Goal: Task Accomplishment & Management: Complete application form

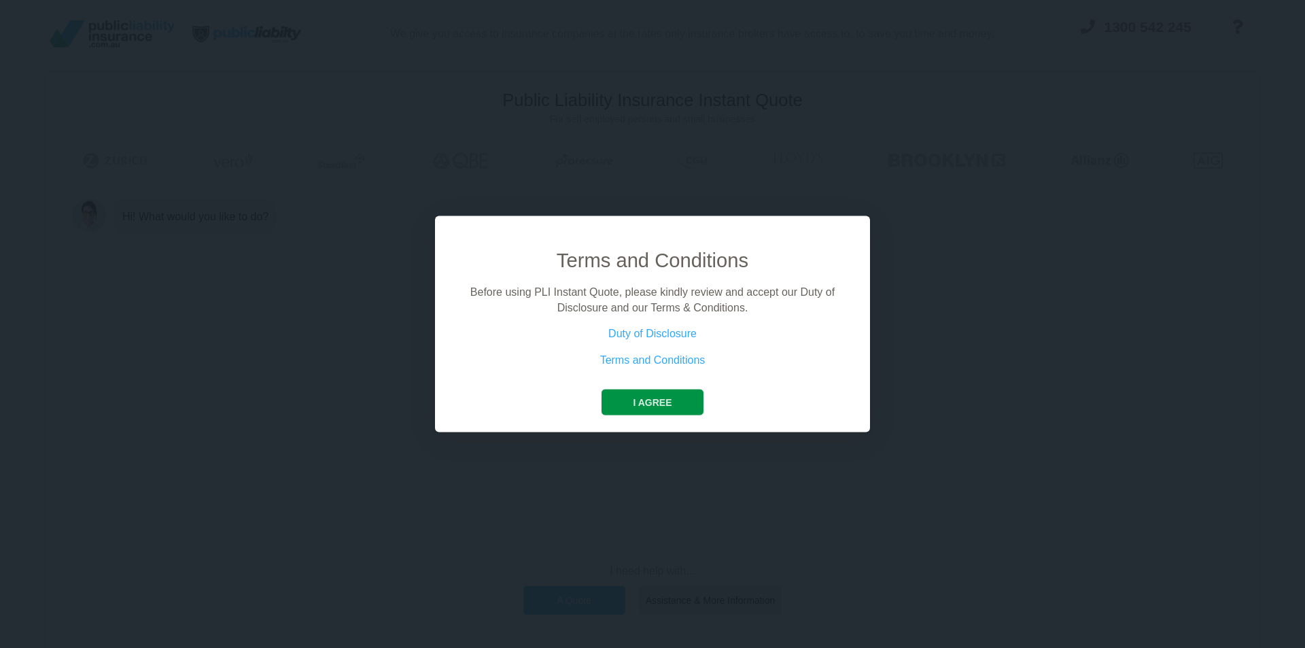
click at [663, 402] on button "I agree" at bounding box center [652, 402] width 101 height 26
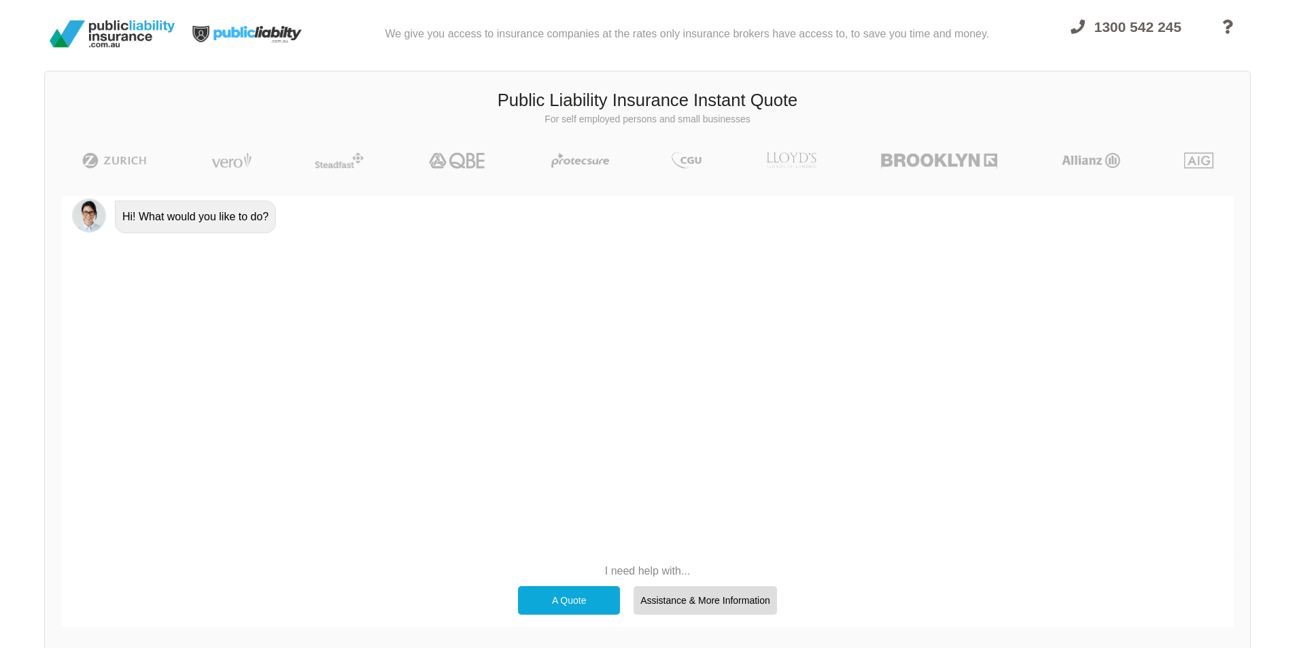
click at [571, 604] on div "A Quote" at bounding box center [569, 600] width 102 height 29
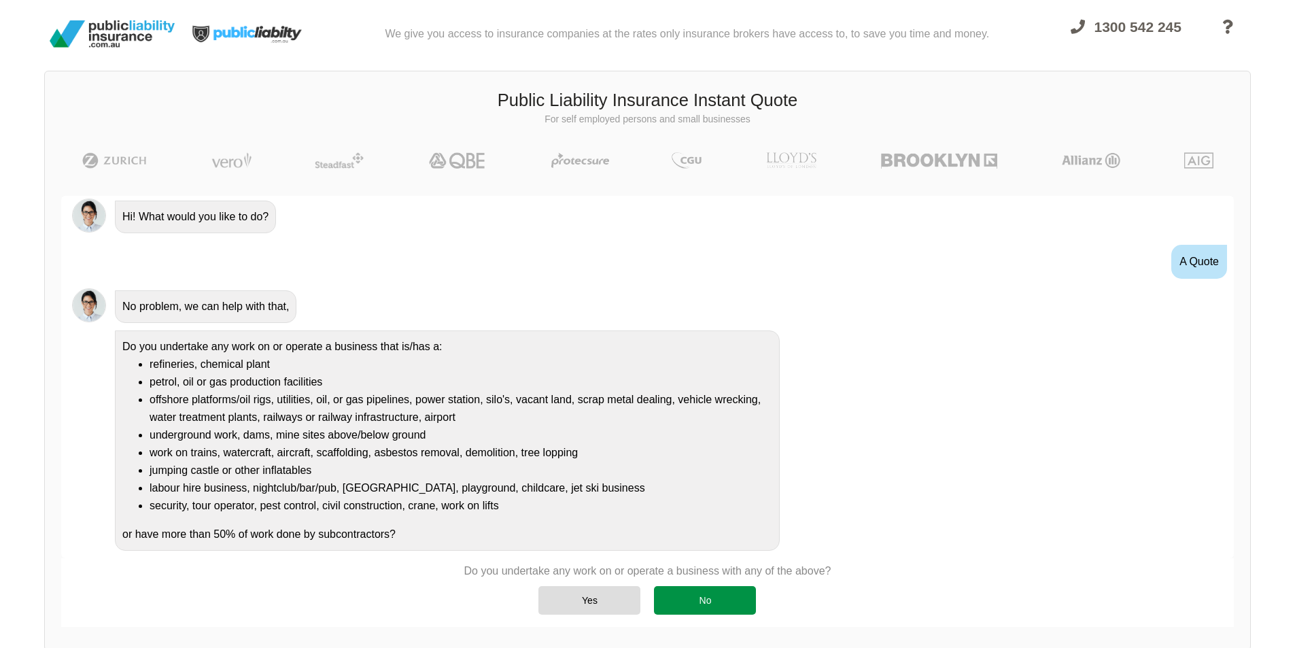
click at [676, 600] on div "No" at bounding box center [705, 600] width 102 height 29
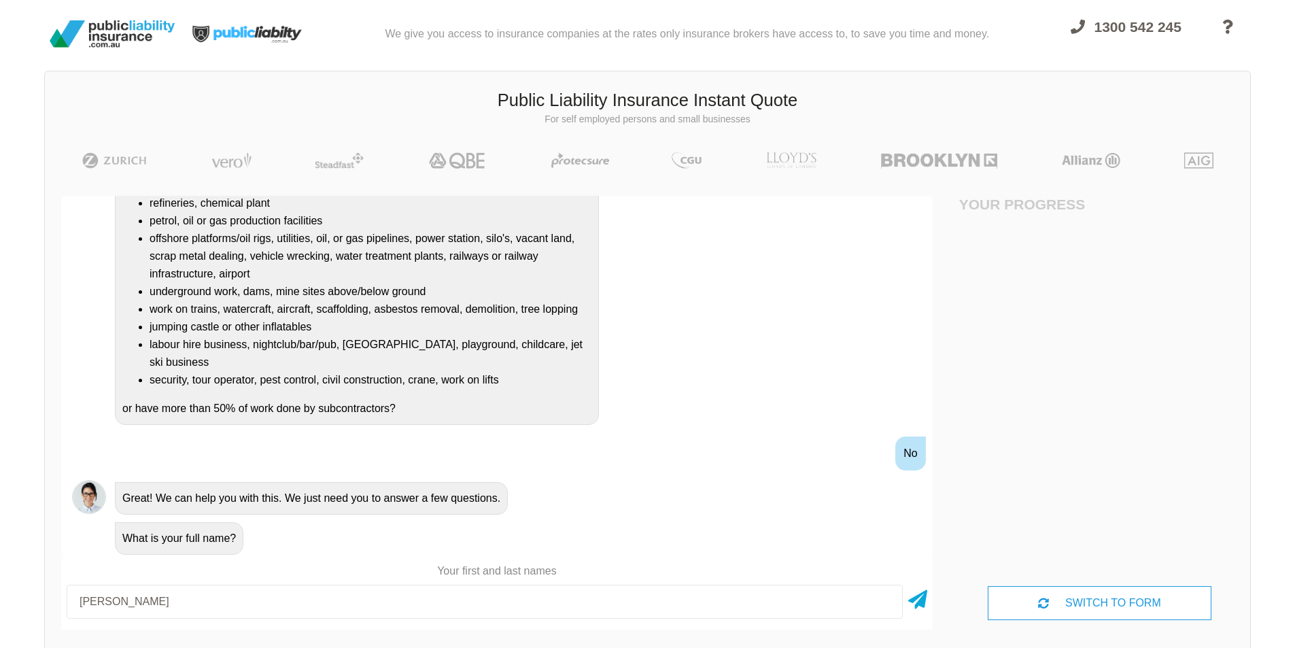
click at [120, 606] on input "[PERSON_NAME]" at bounding box center [485, 602] width 836 height 34
type input "[PERSON_NAME]"
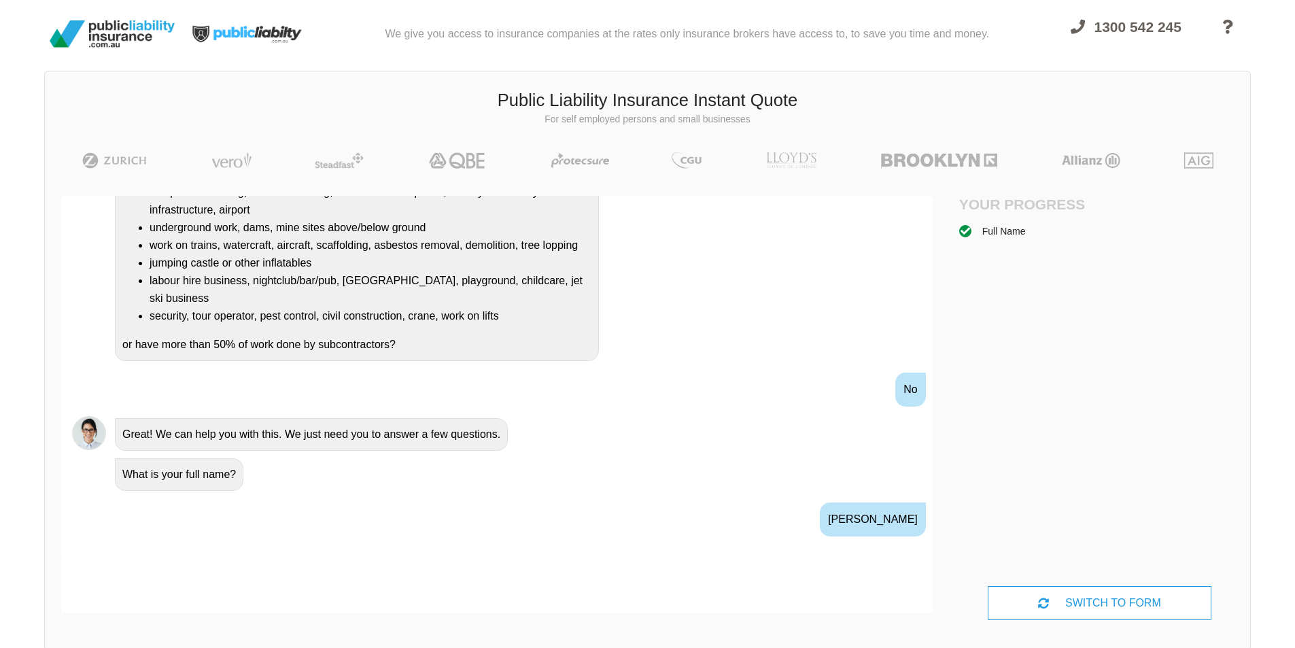
scroll to position [331, 0]
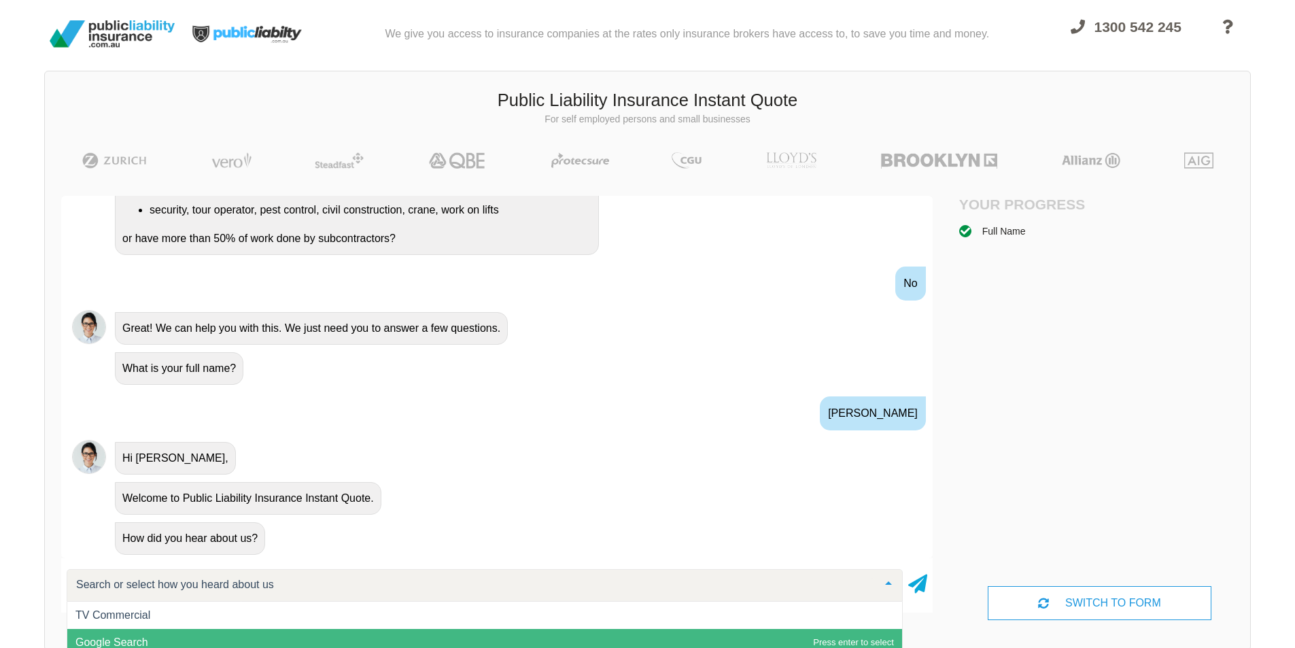
click at [178, 642] on span "Google Search" at bounding box center [484, 642] width 835 height 27
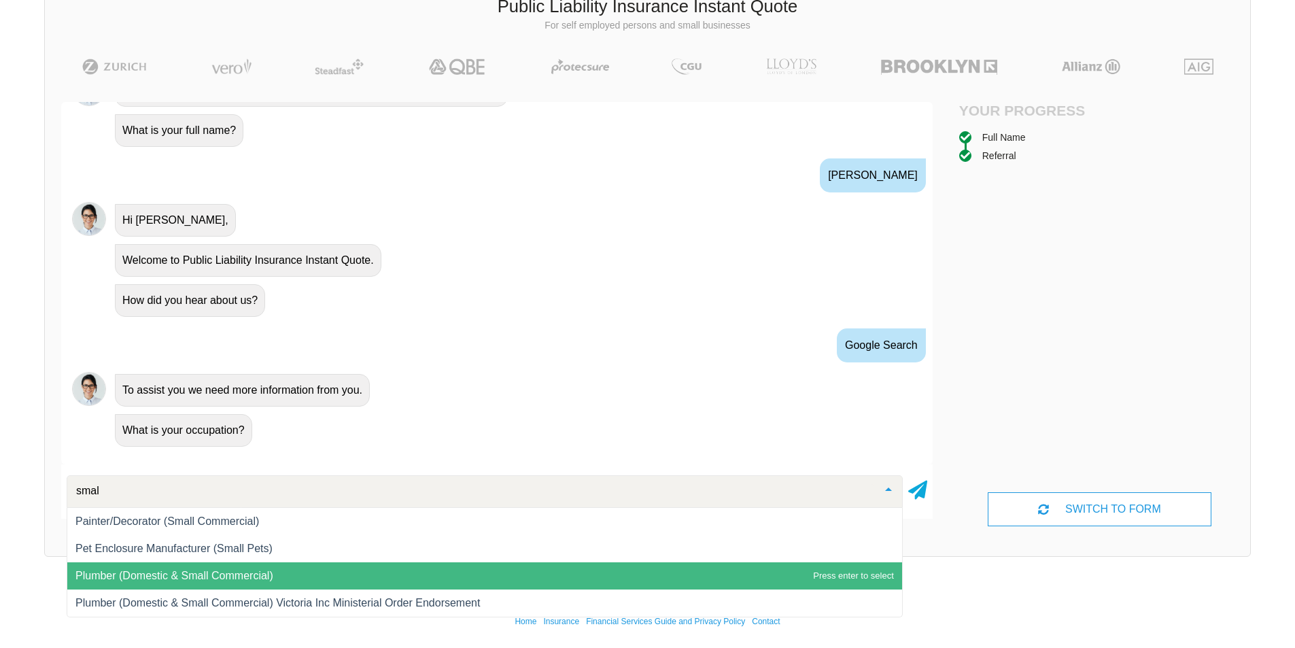
scroll to position [0, 0]
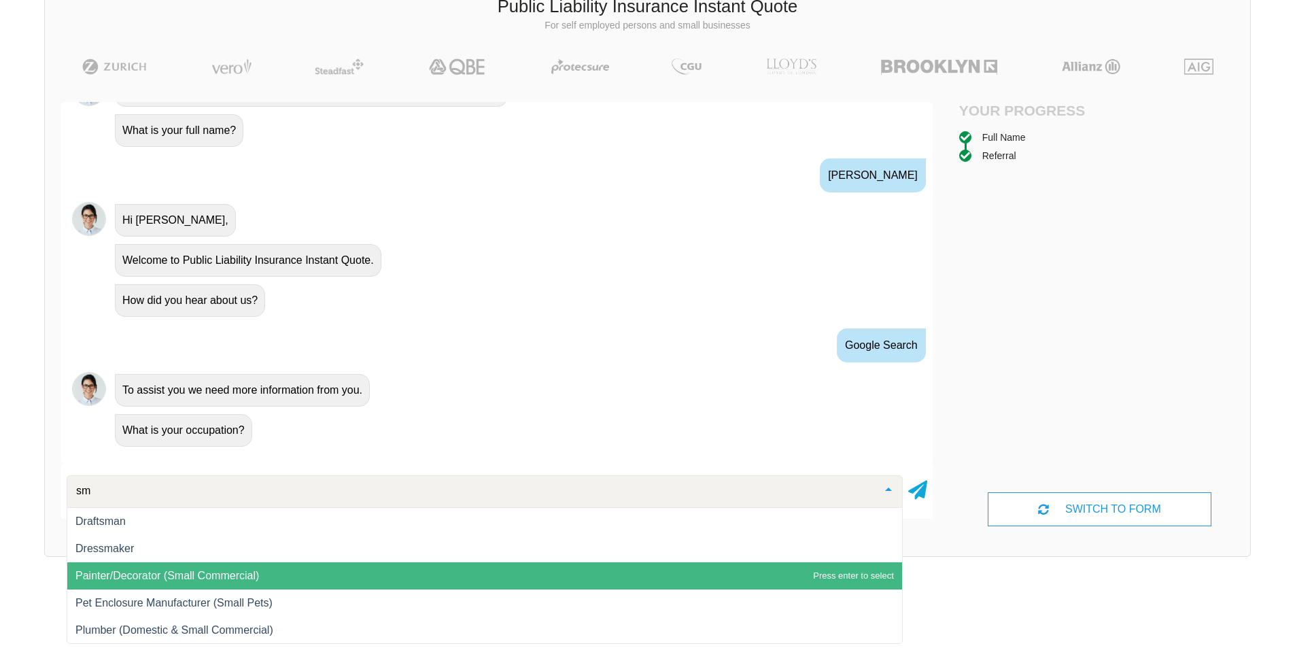
type input "s"
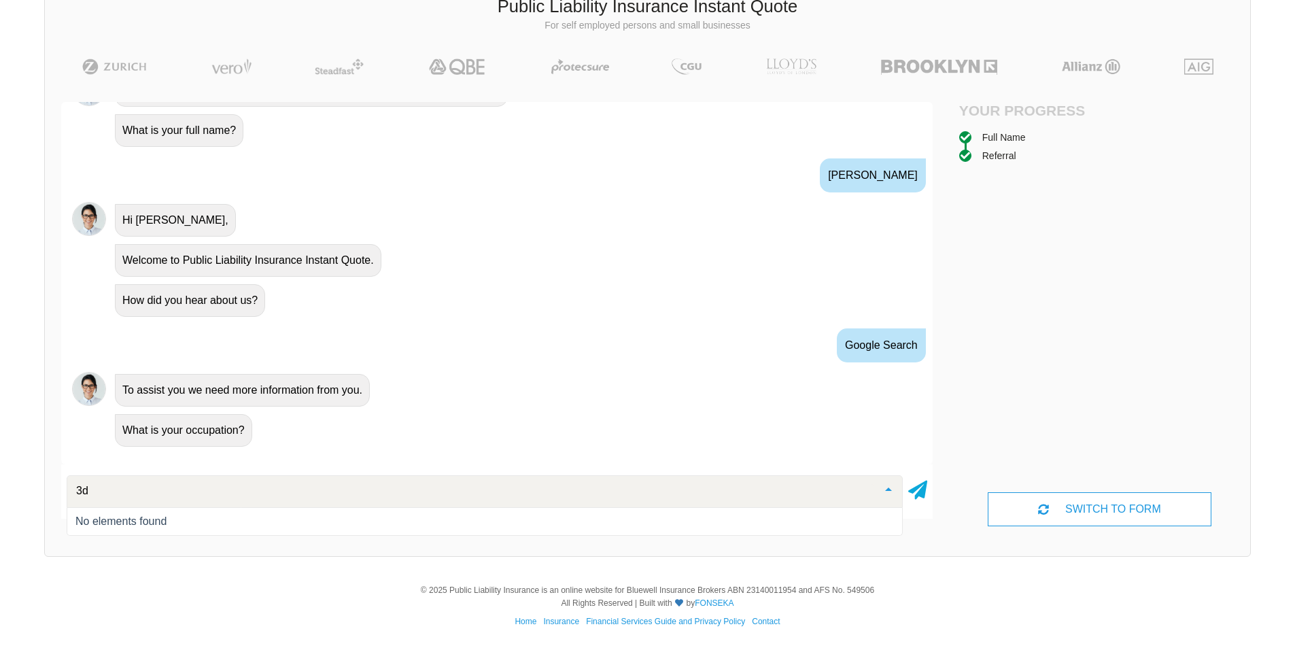
type input "3"
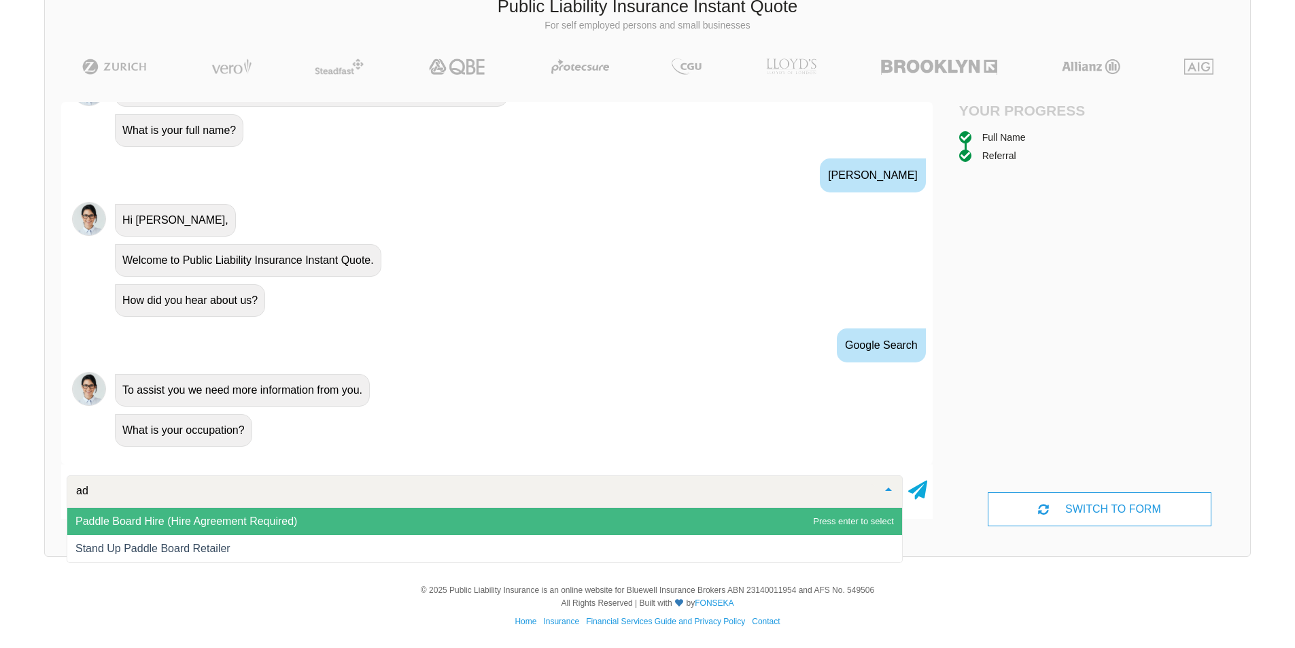
type input "a"
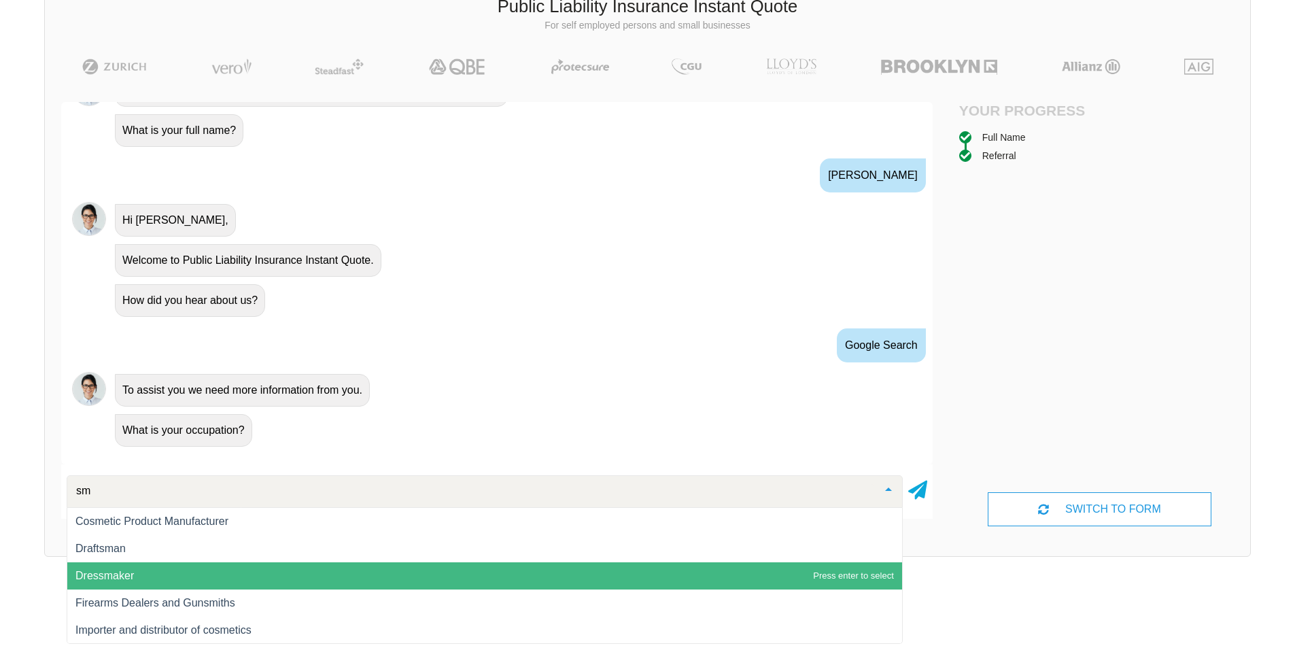
type input "s"
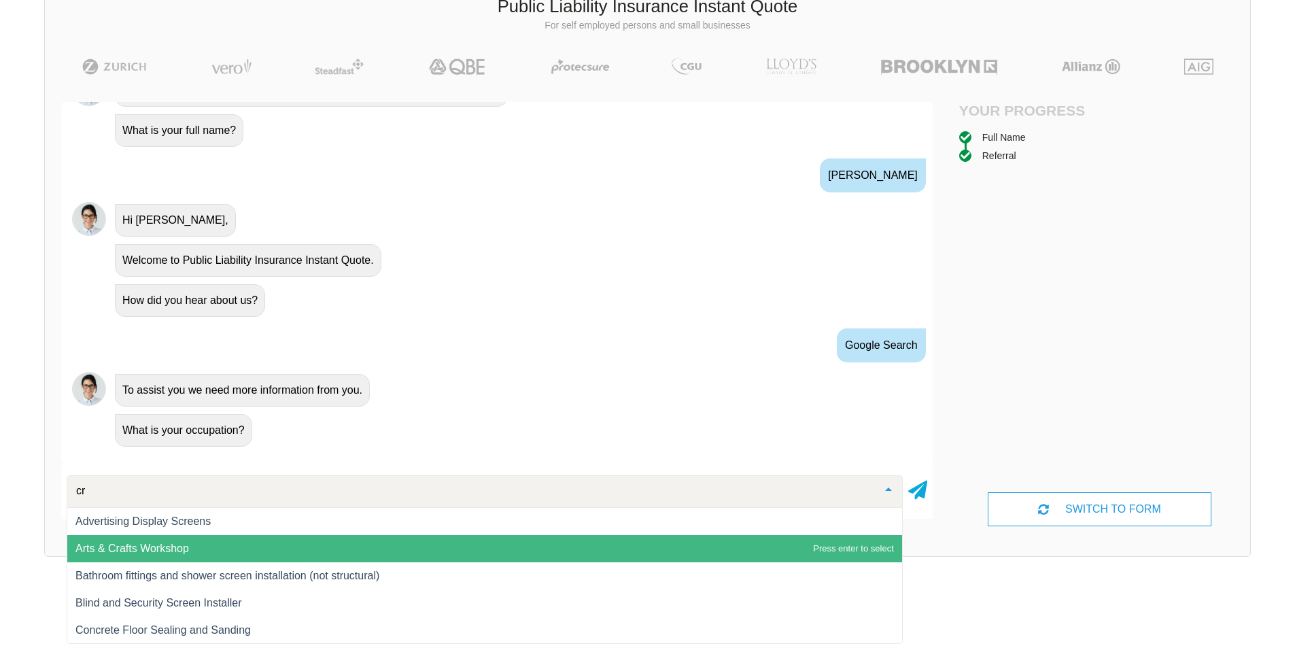
type input "c"
type input "manu"
click at [217, 554] on span "All Other Manufacturing Not already Listed" at bounding box center [177, 548] width 205 height 12
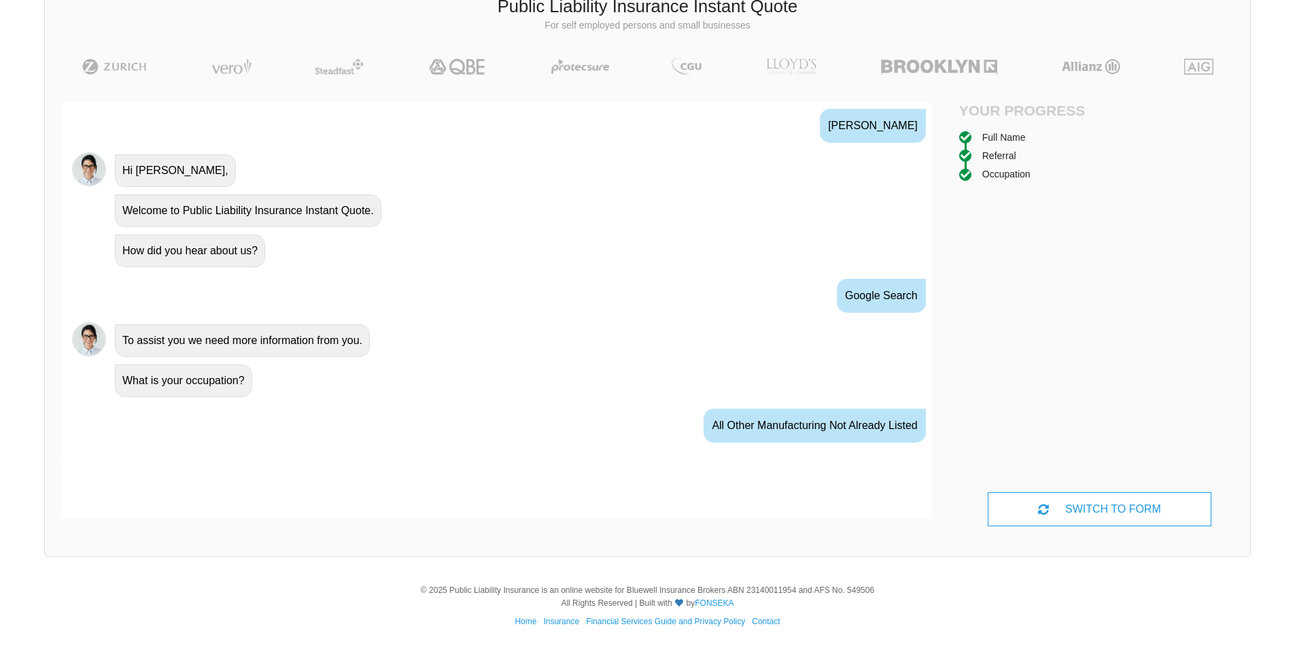
scroll to position [551, 0]
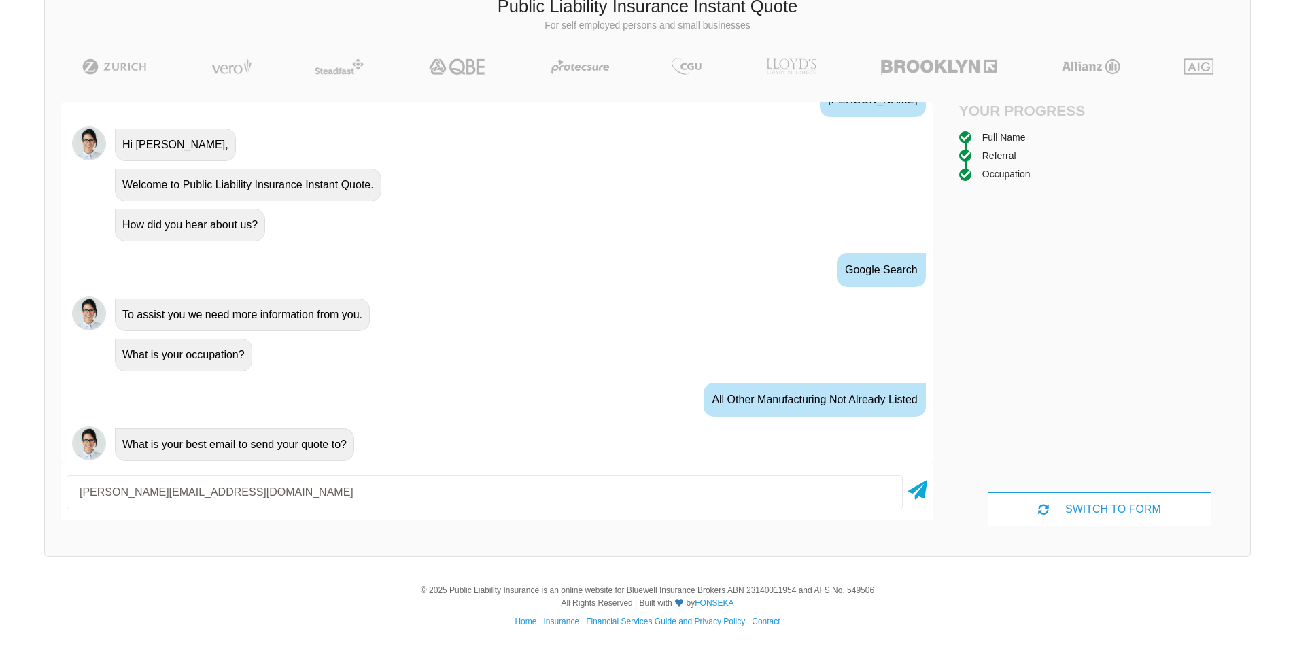
type input "[PERSON_NAME][EMAIL_ADDRESS][DOMAIN_NAME]"
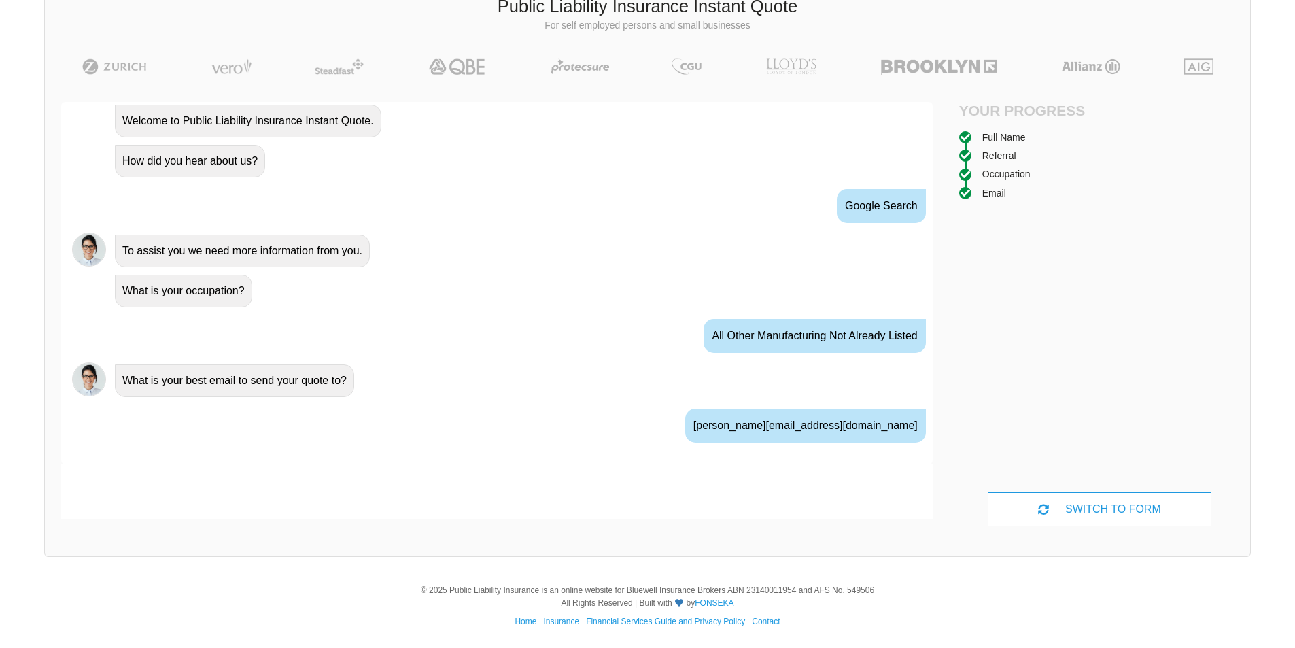
scroll to position [640, 0]
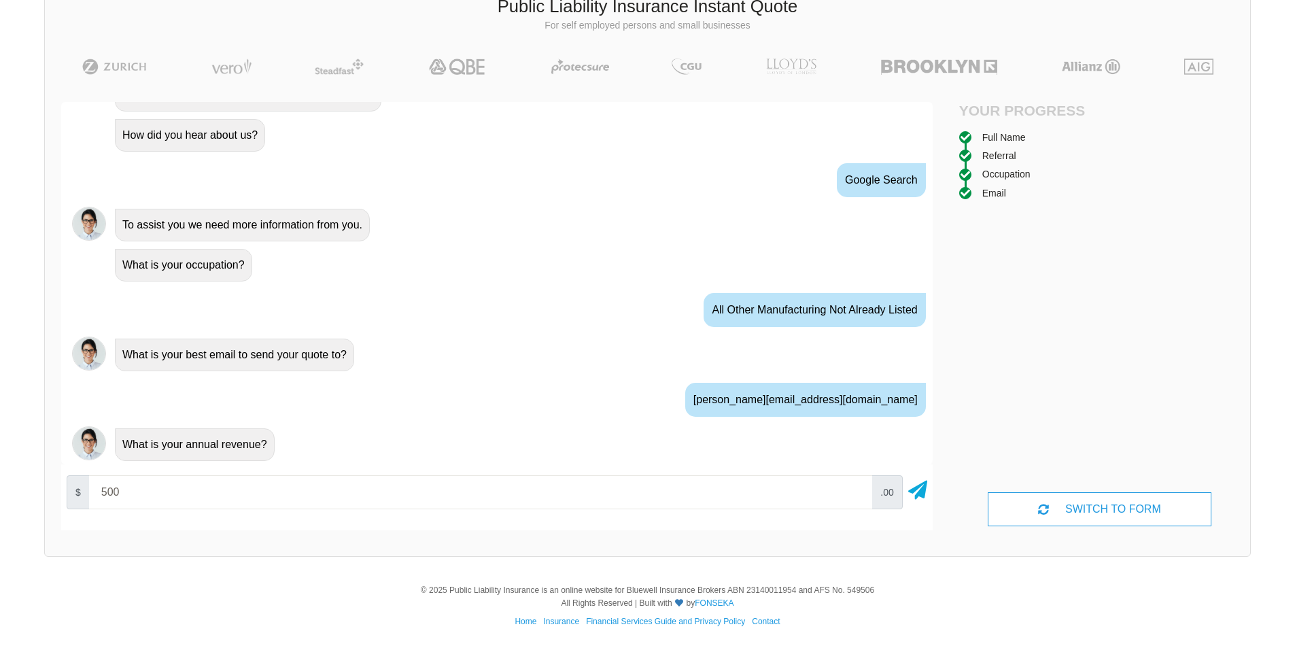
type input "5000"
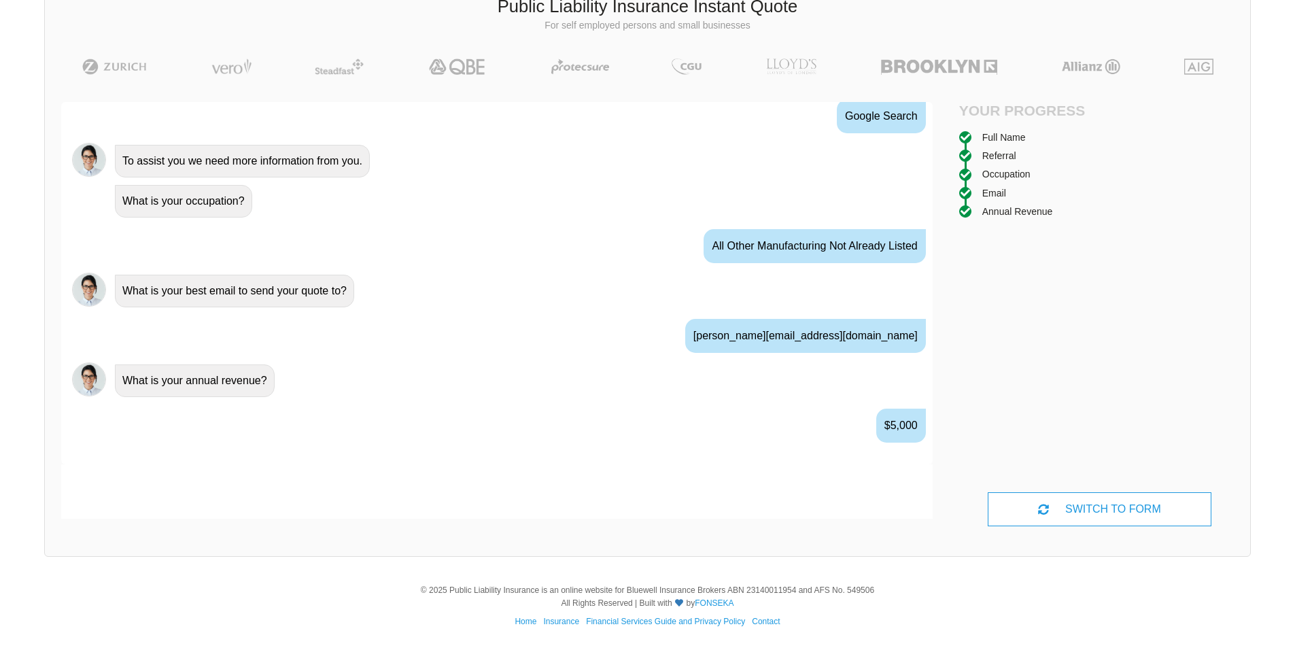
scroll to position [730, 0]
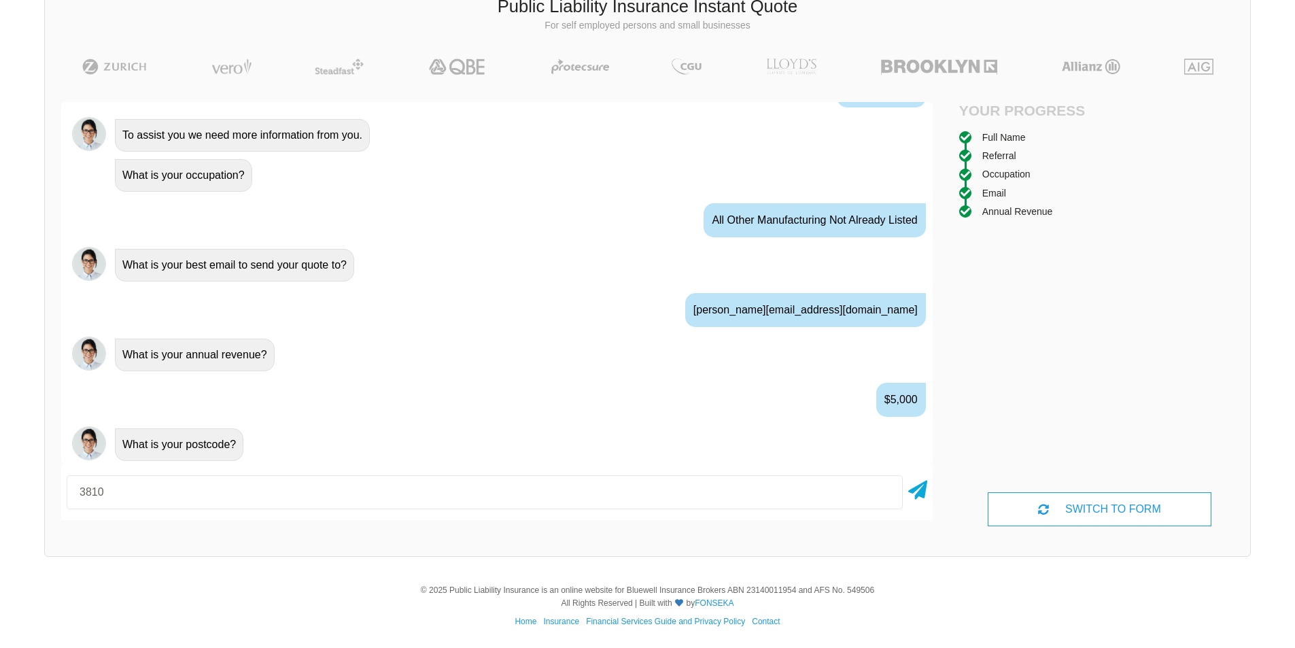
type input "3810"
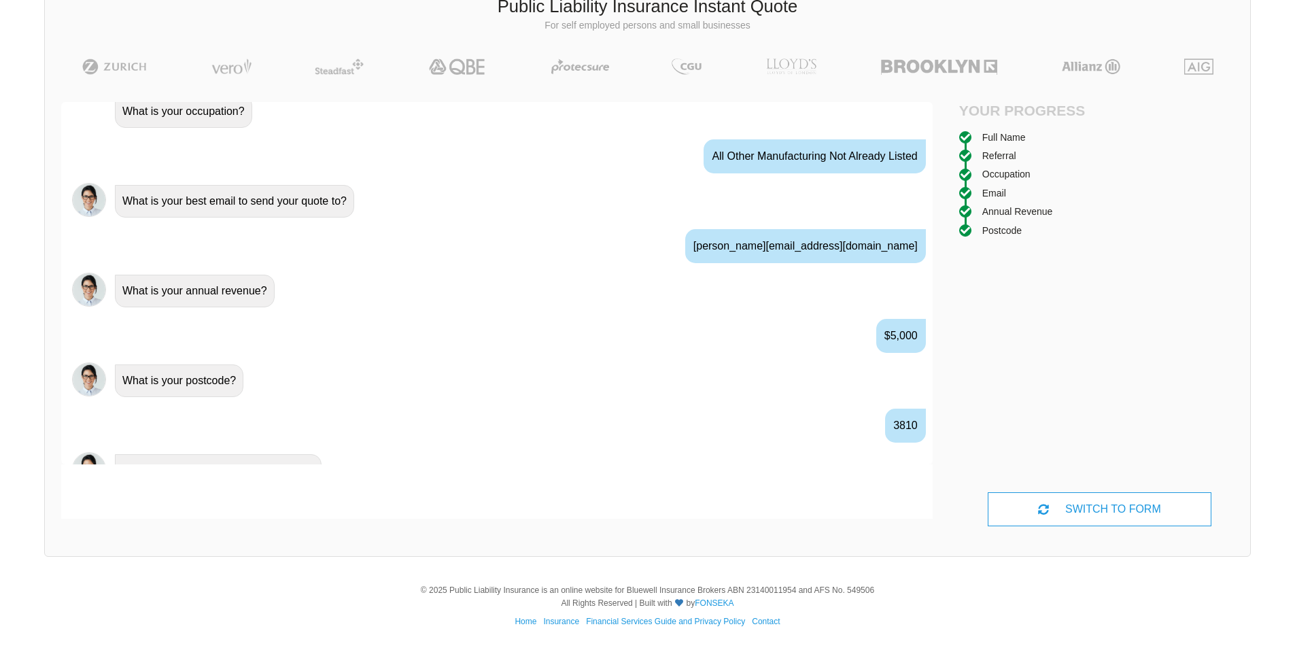
scroll to position [820, 0]
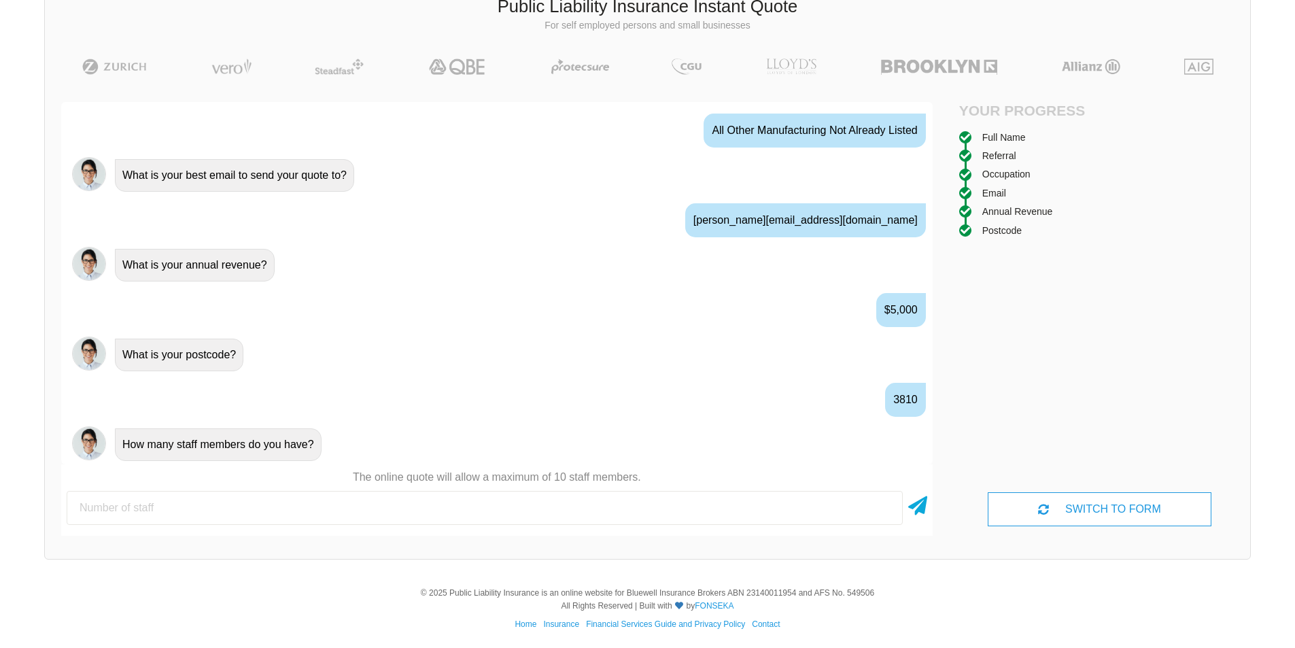
type input "1"
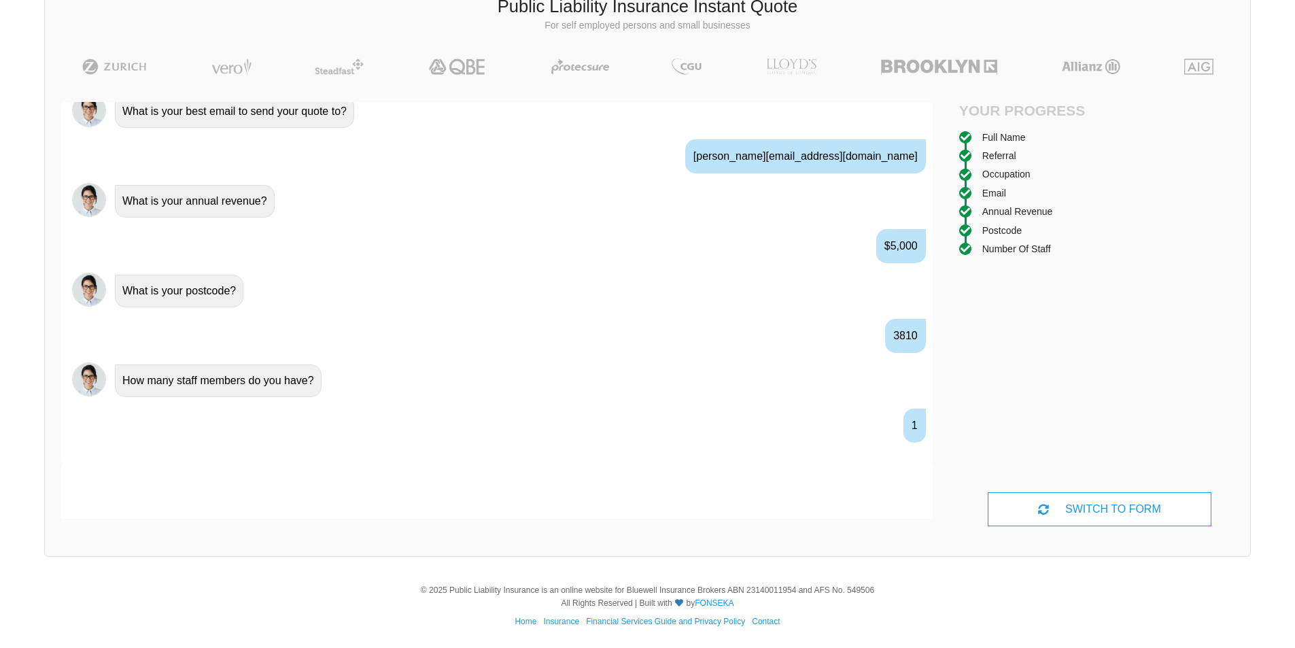
scroll to position [909, 0]
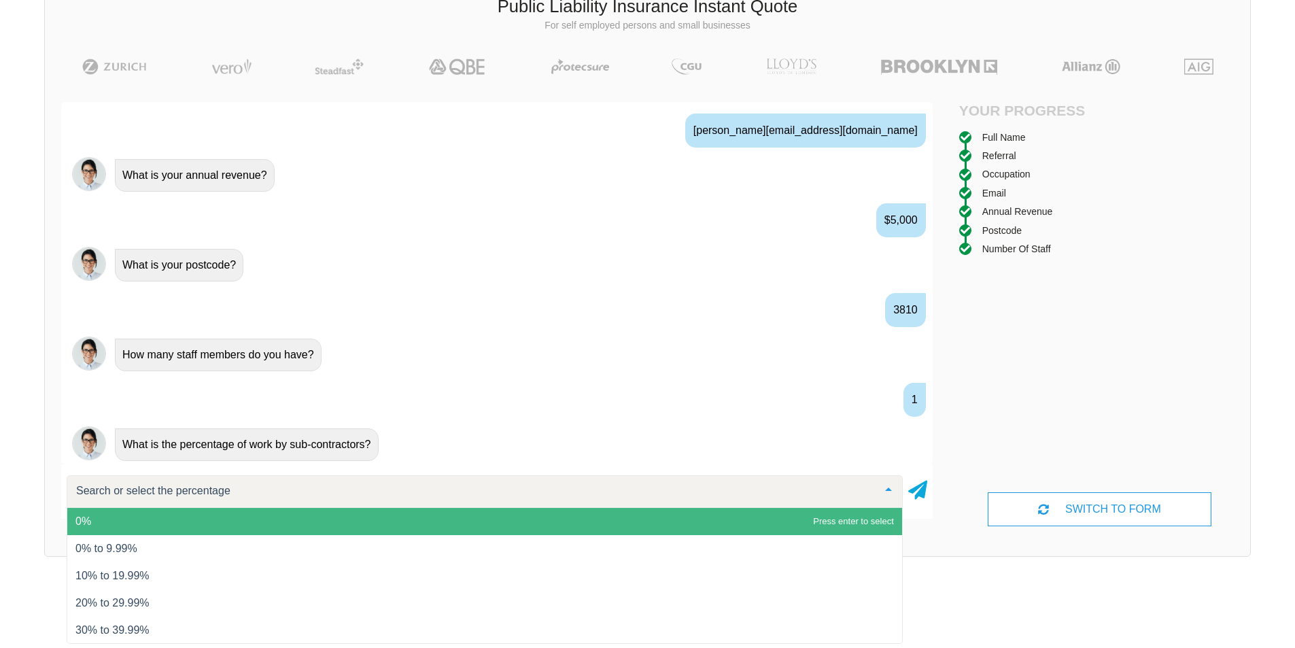
click at [102, 517] on span "0%" at bounding box center [484, 521] width 835 height 27
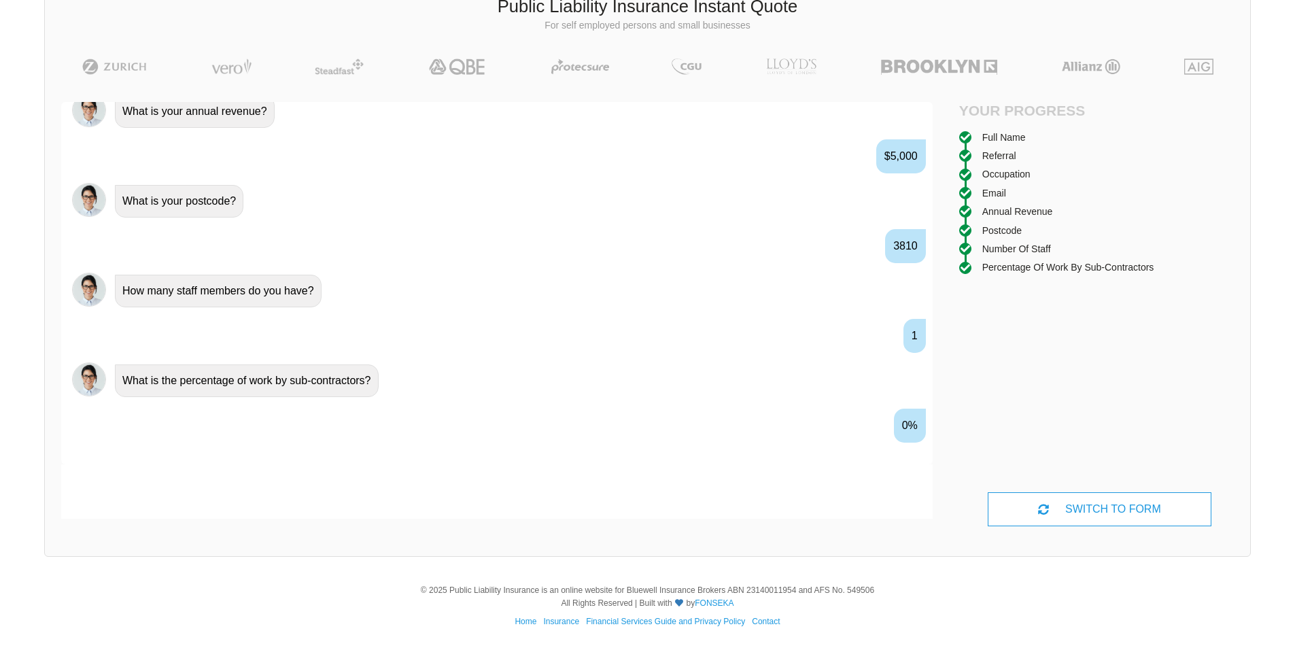
scroll to position [999, 0]
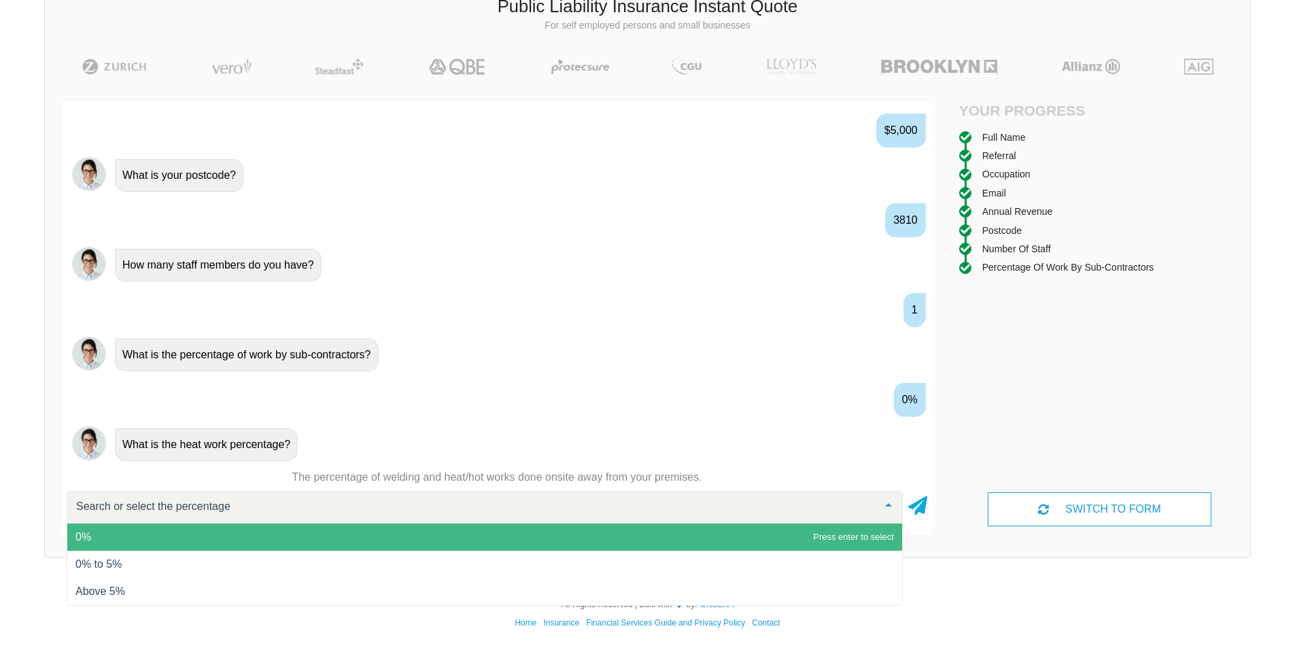
click at [171, 540] on span "0%" at bounding box center [484, 536] width 835 height 27
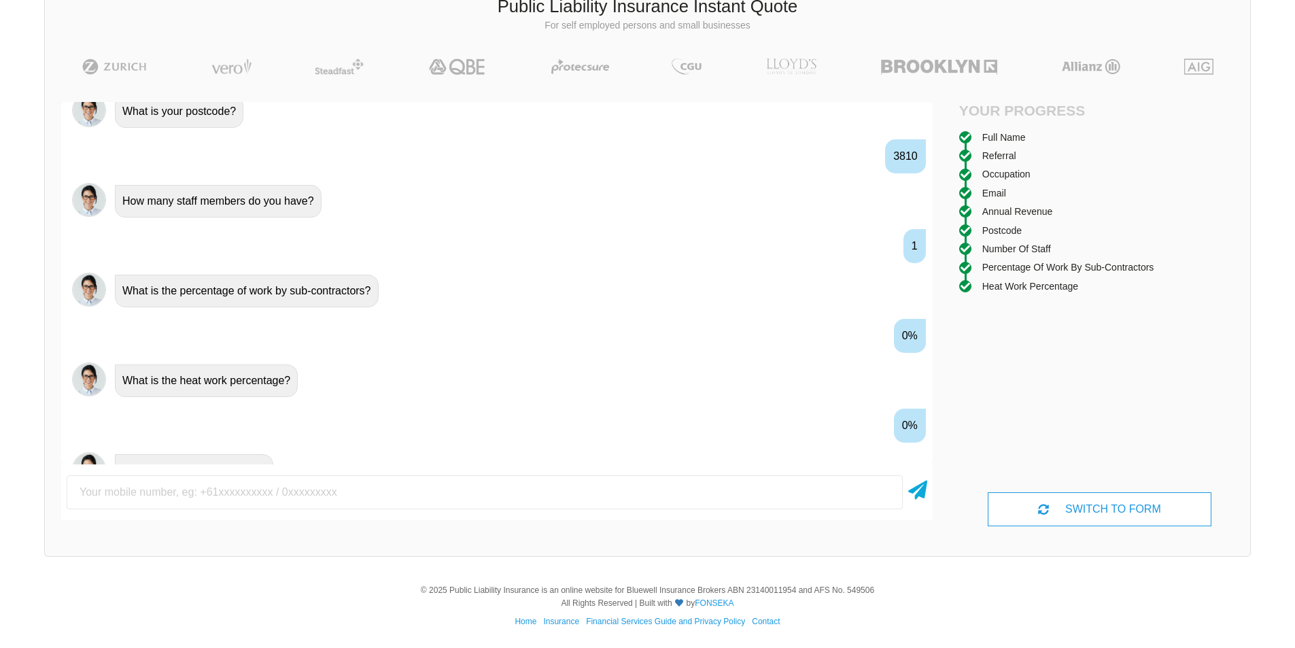
scroll to position [1089, 0]
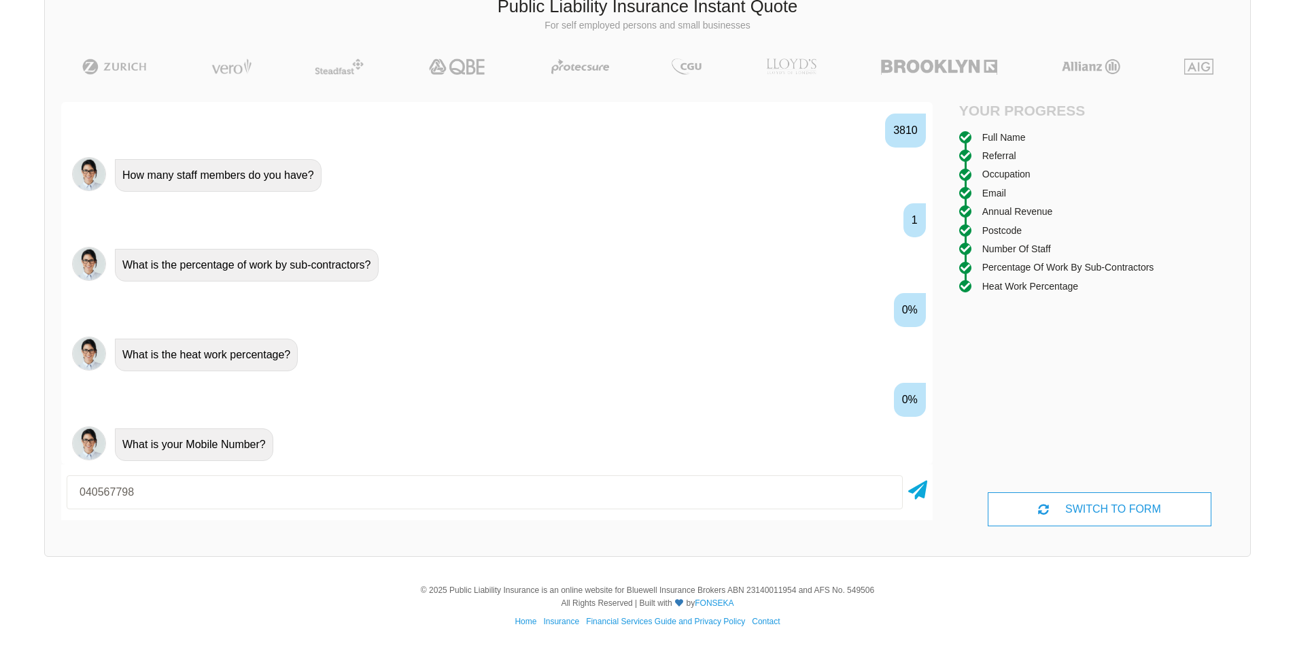
type input "0405677980"
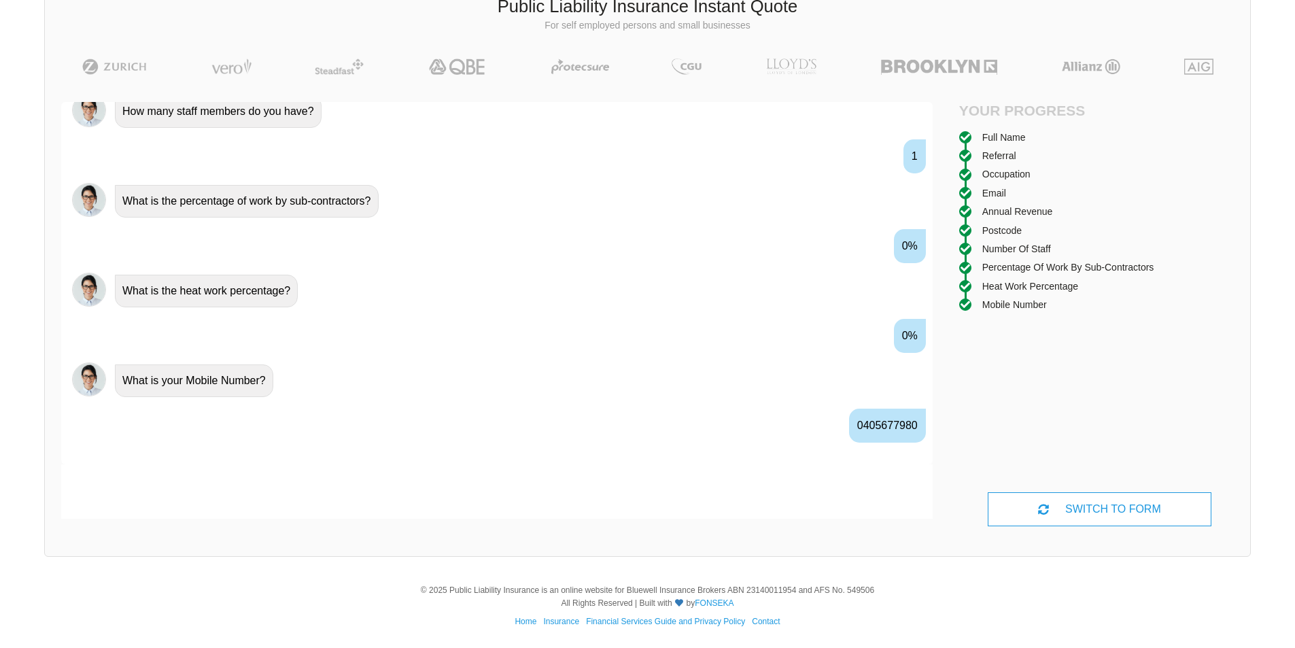
scroll to position [1179, 0]
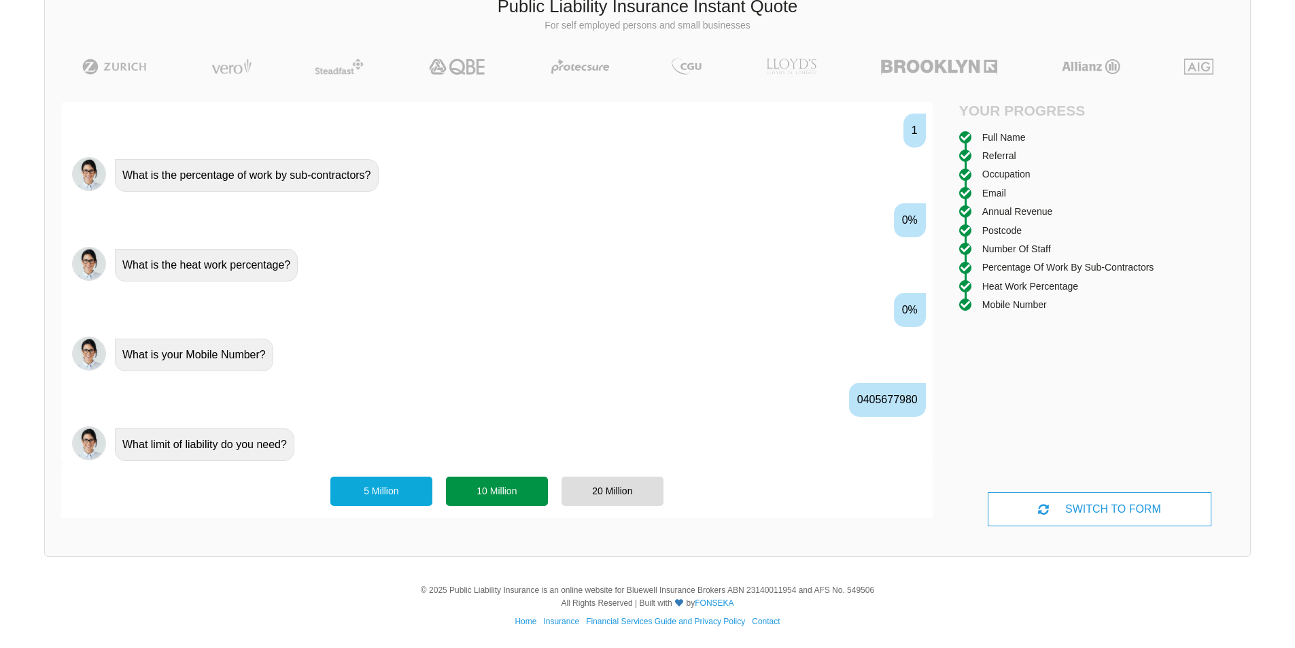
click at [462, 491] on div "10 Million" at bounding box center [497, 490] width 102 height 29
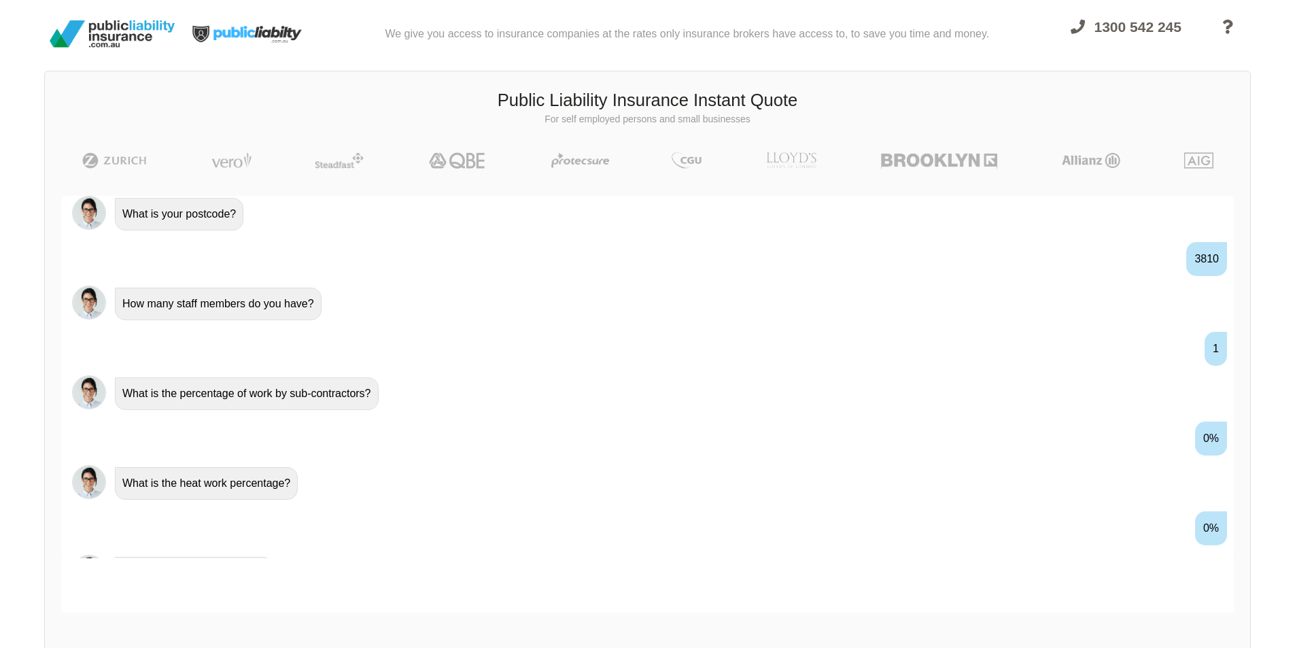
scroll to position [94, 0]
